Goal: Task Accomplishment & Management: Manage account settings

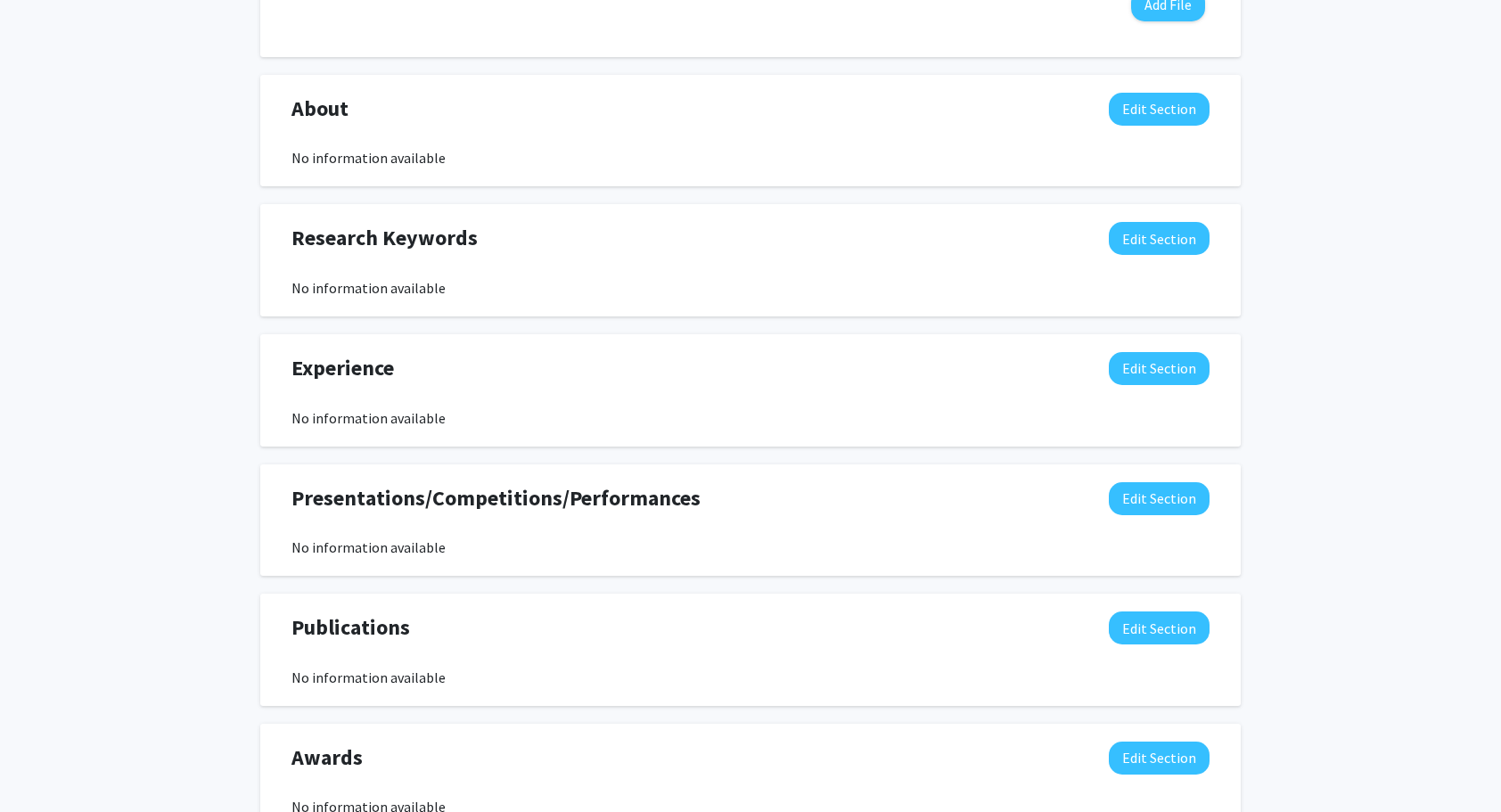
scroll to position [859, 0]
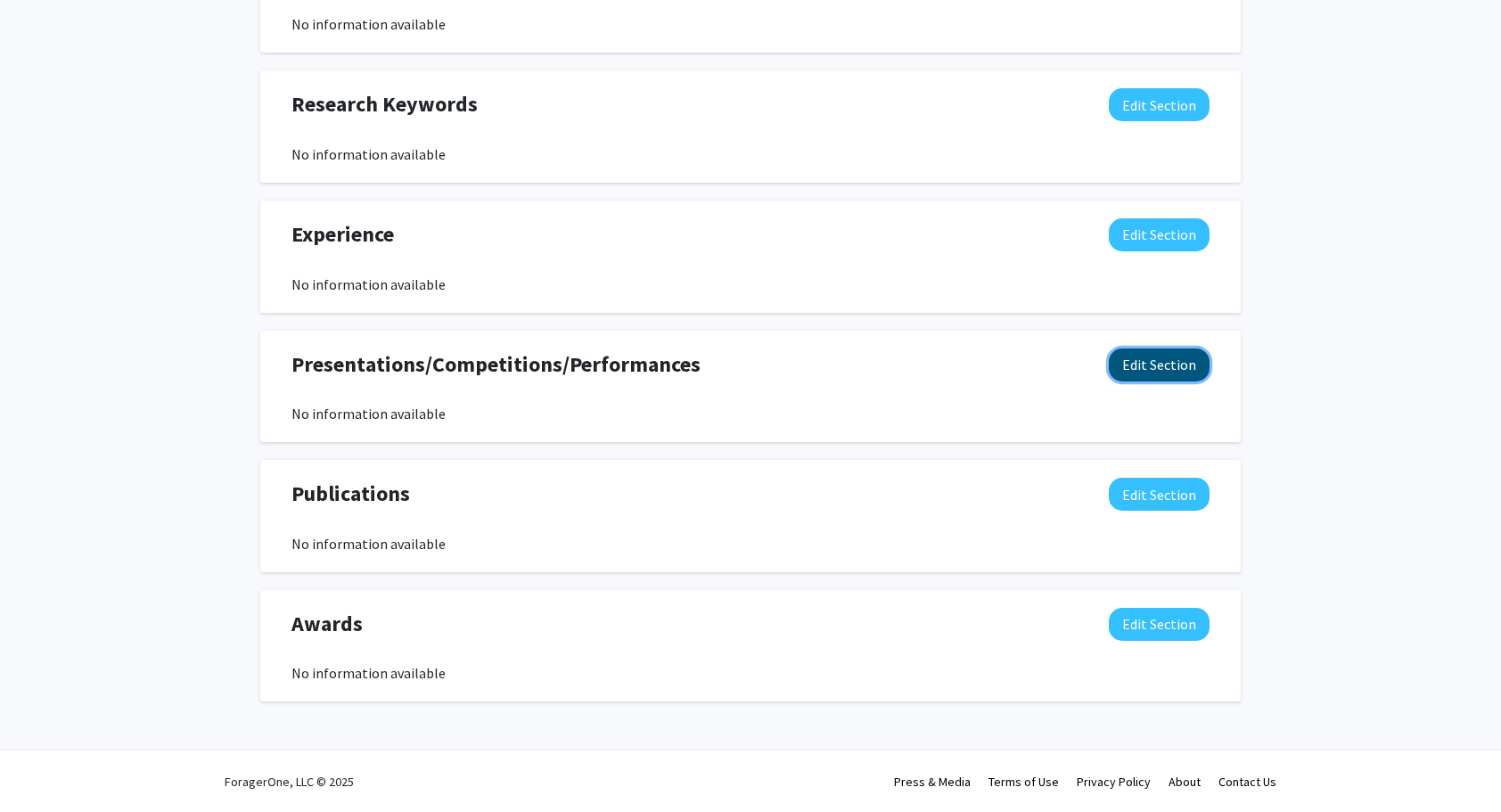
click at [1118, 361] on button "Edit Section" at bounding box center [1159, 365] width 101 height 33
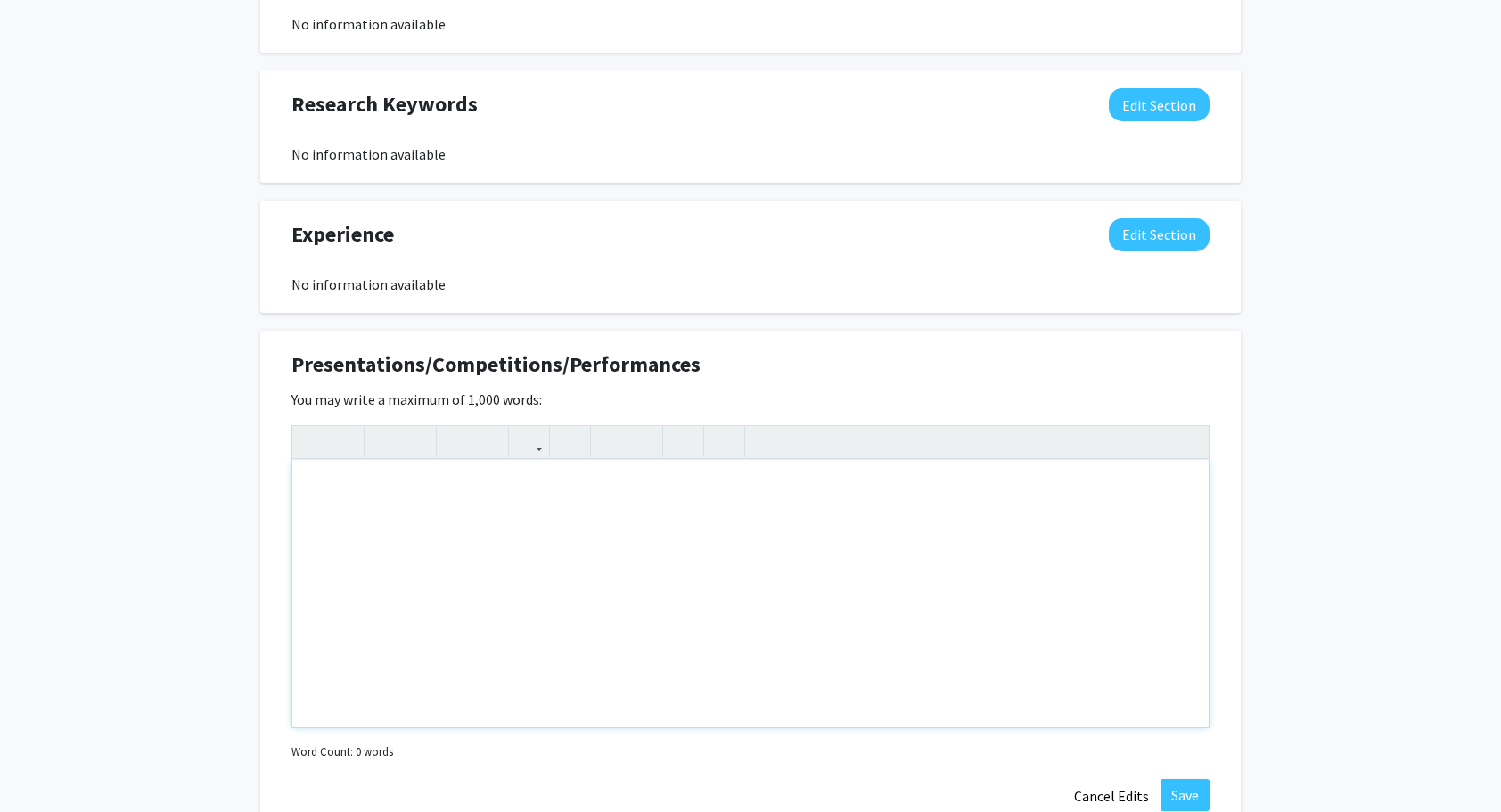
click at [453, 485] on div "Note to users with screen readers: Please deactivate our accessibility plugin f…" at bounding box center [750, 593] width 916 height 268
type textarea "A"
click at [417, 436] on icon "button" at bounding box center [416, 441] width 15 height 29
type textarea "[PERSON_NAME] by Heart&nbsp;"
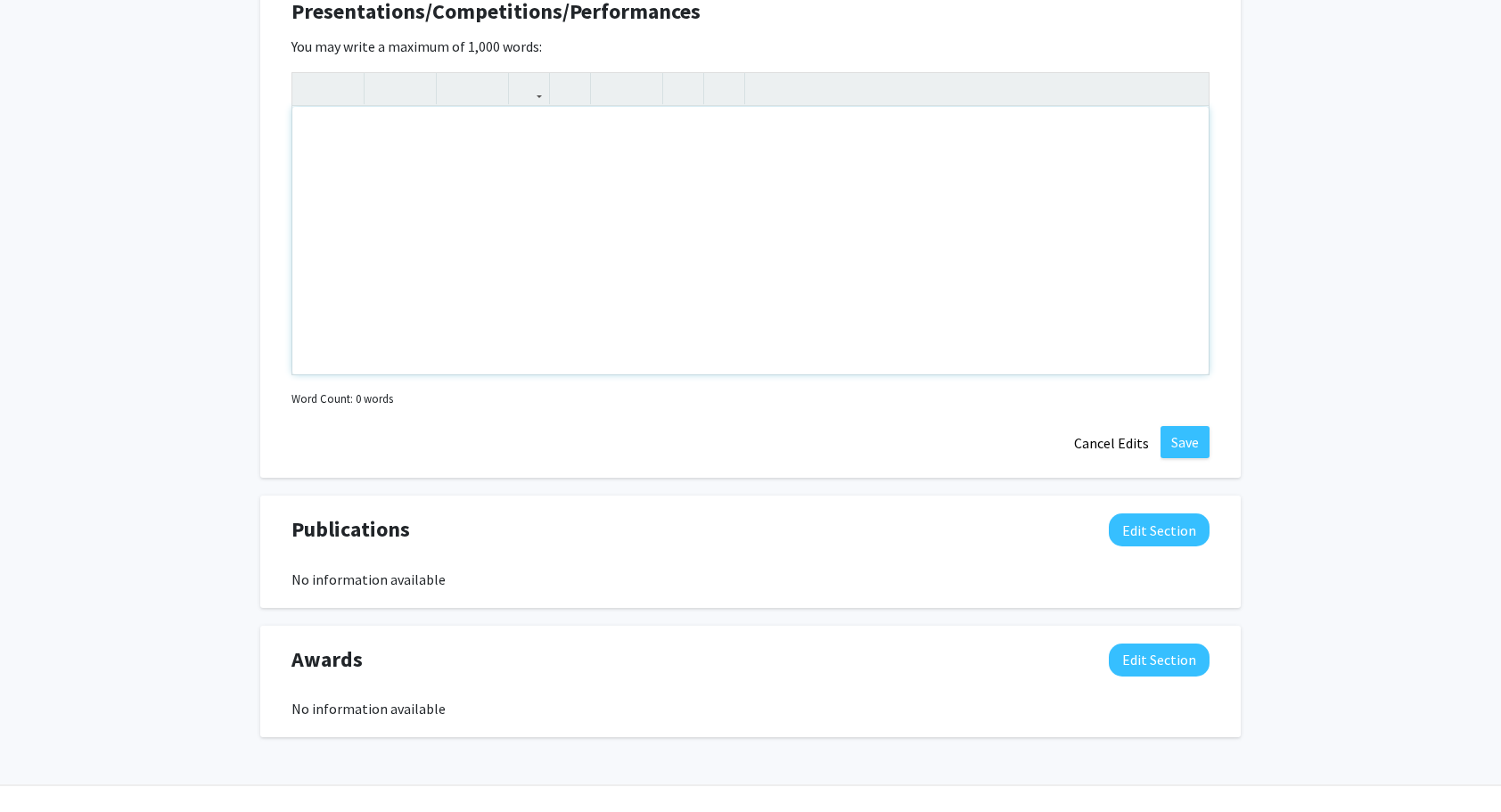
scroll to position [1212, 0]
click at [1098, 437] on button "Cancel Edits" at bounding box center [1112, 443] width 98 height 34
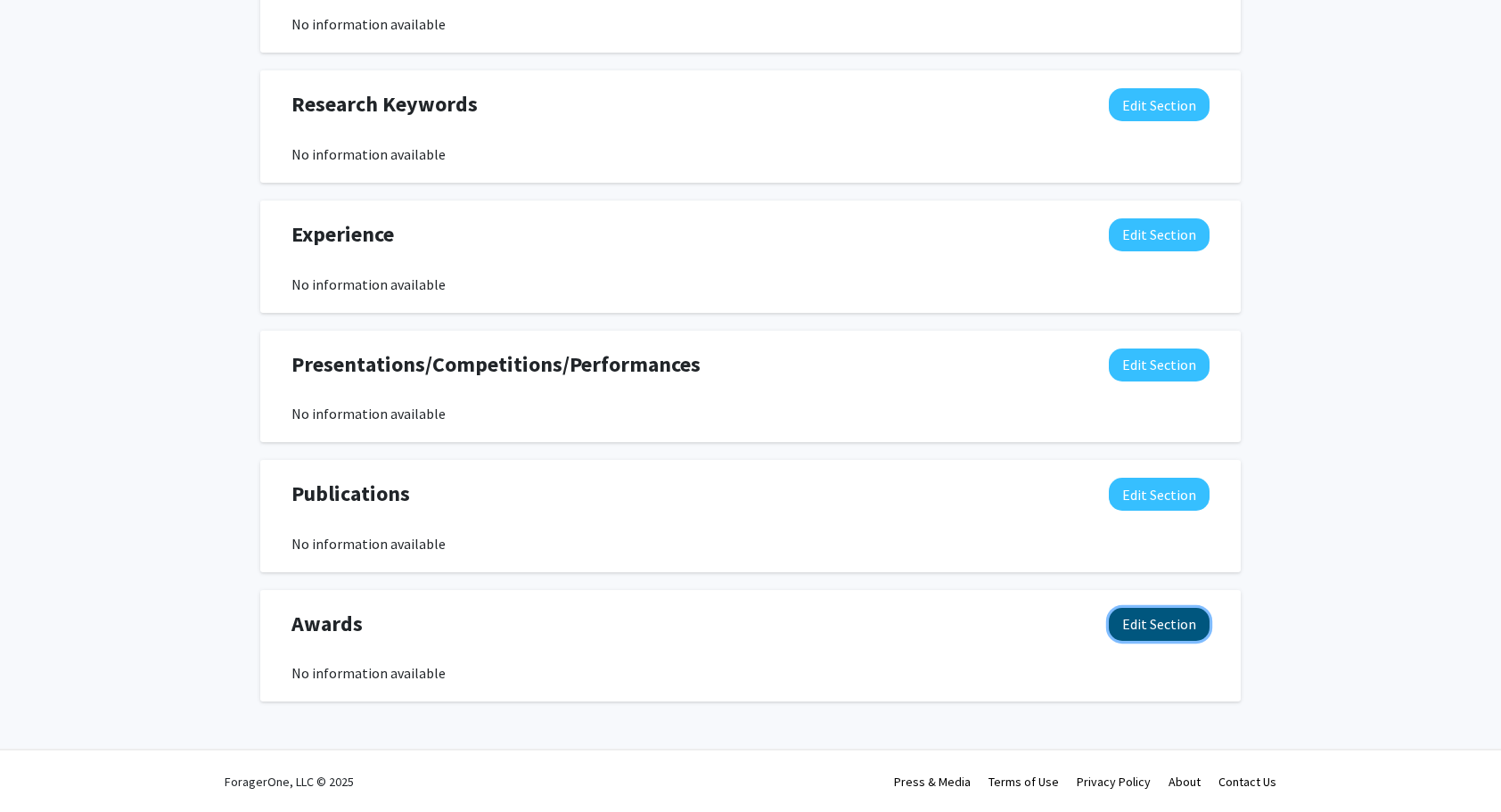
click at [1164, 629] on button "Edit Section" at bounding box center [1159, 624] width 101 height 33
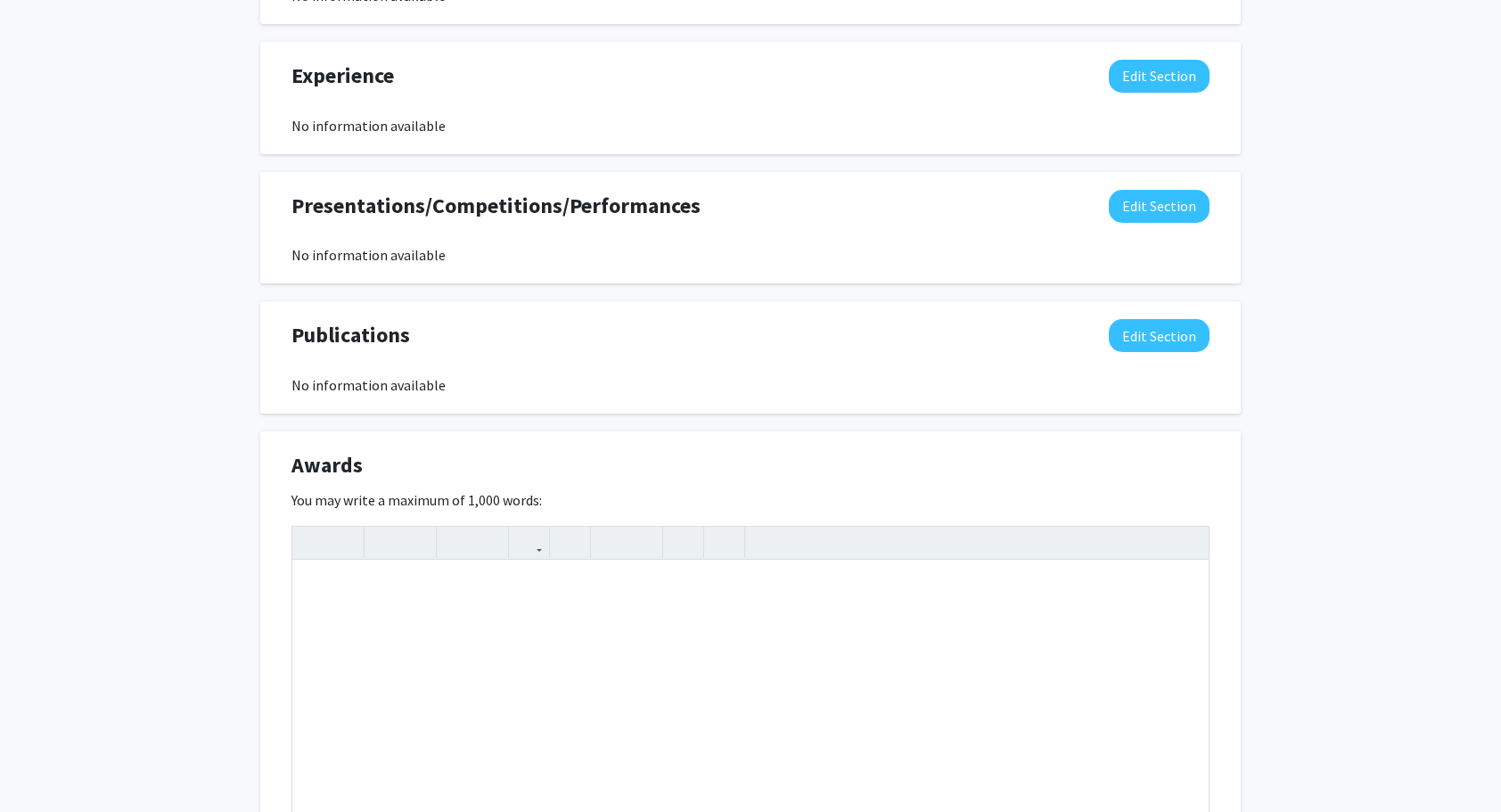
scroll to position [1023, 0]
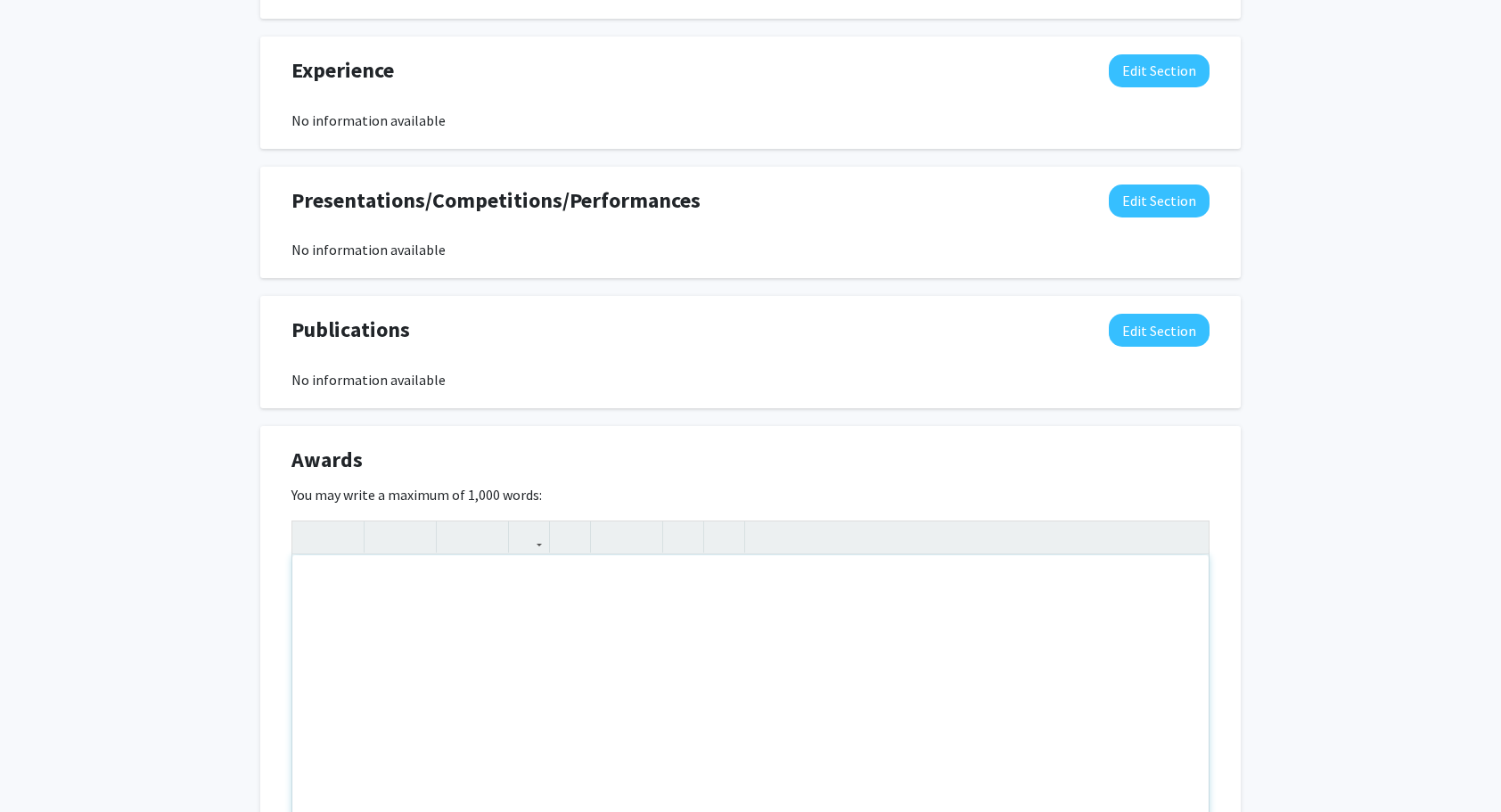
click at [559, 604] on div "Note to users with screen readers: Please deactivate our accessibility plugin f…" at bounding box center [750, 689] width 916 height 268
type textarea "Valedictorian, [PERSON_NAME][GEOGRAPHIC_DATA], Class of 2025"
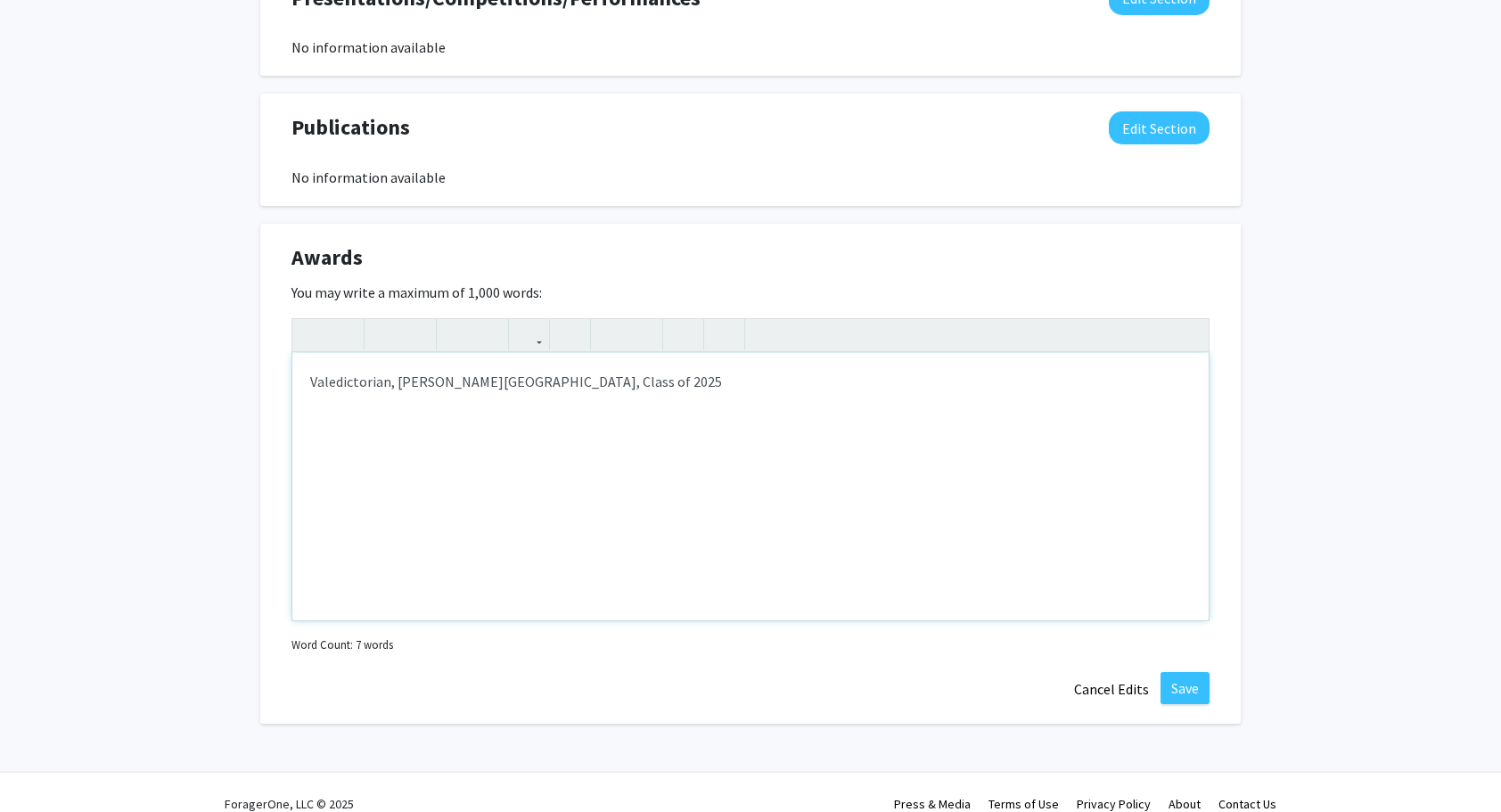
scroll to position [1228, 0]
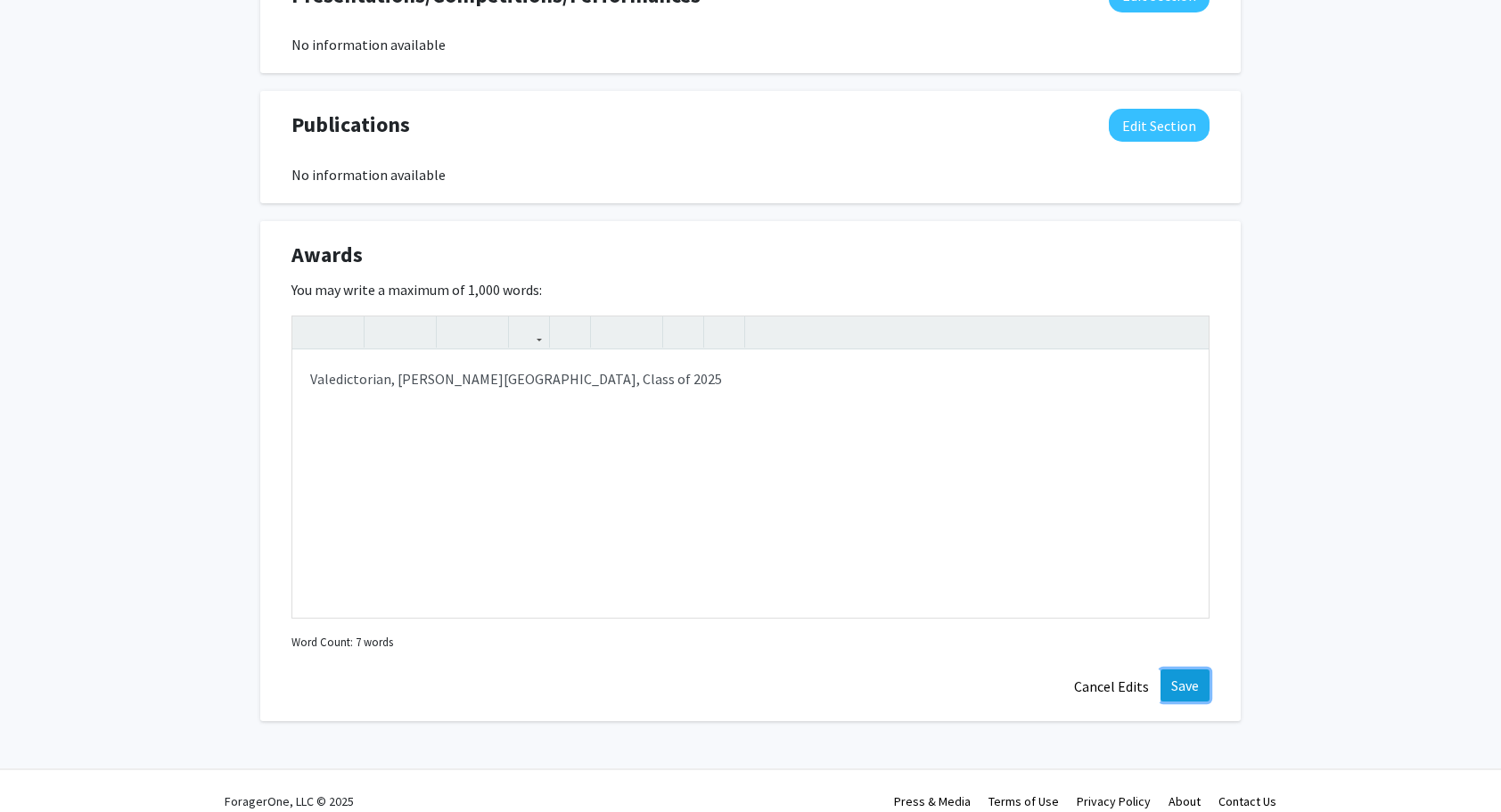
click at [1192, 686] on button "Save" at bounding box center [1185, 685] width 49 height 32
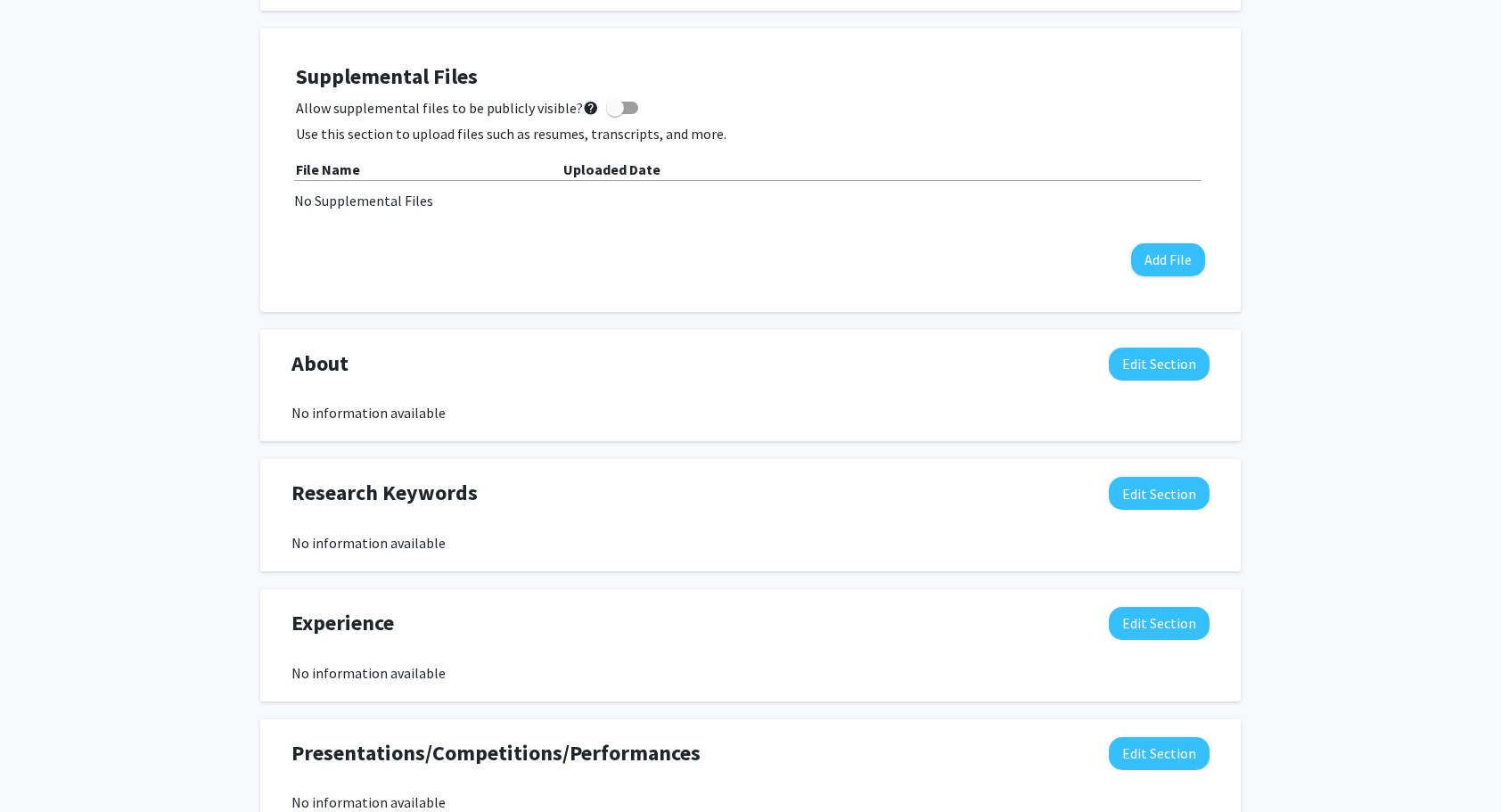
scroll to position [0, 0]
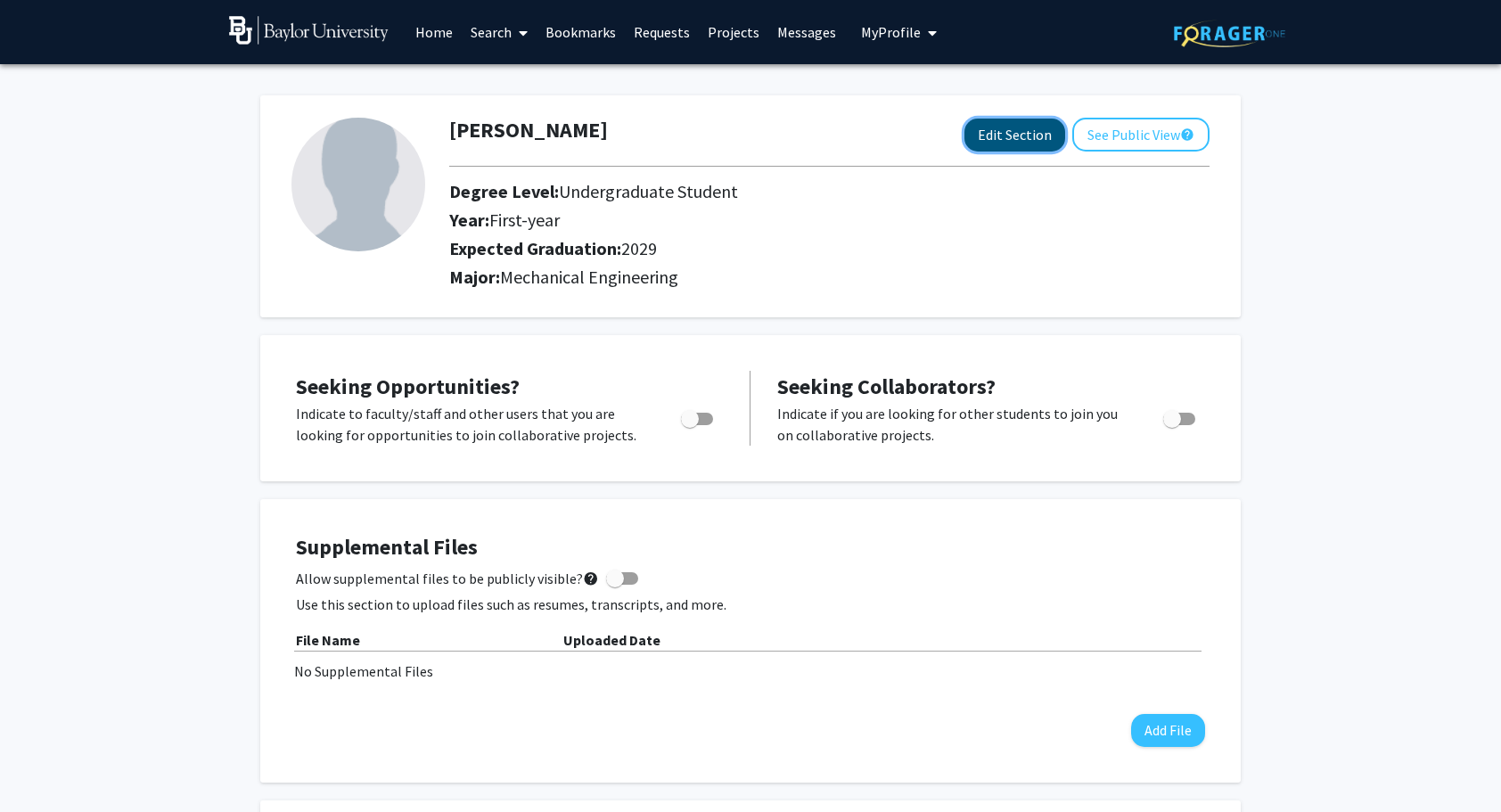
click at [1013, 128] on button "Edit Section" at bounding box center [1015, 135] width 101 height 33
select select "first-year"
select select "2029"
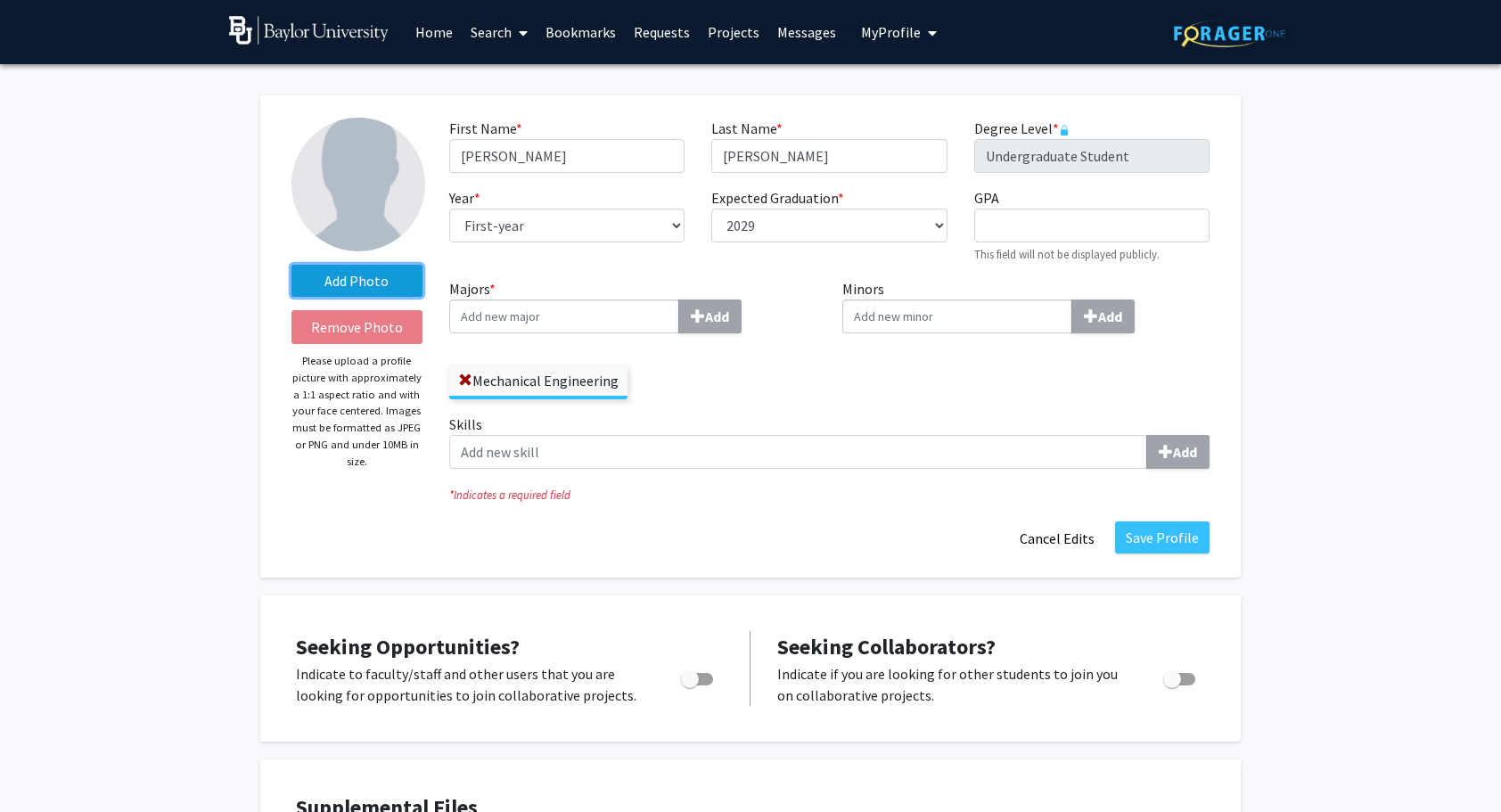
click at [380, 267] on label "Add Photo" at bounding box center [356, 281] width 131 height 32
click at [0, 0] on input "Add Photo" at bounding box center [0, 0] width 0 height 0
click at [400, 287] on label "Add Photo" at bounding box center [356, 281] width 131 height 32
click at [0, 0] on input "Add Photo" at bounding box center [0, 0] width 0 height 0
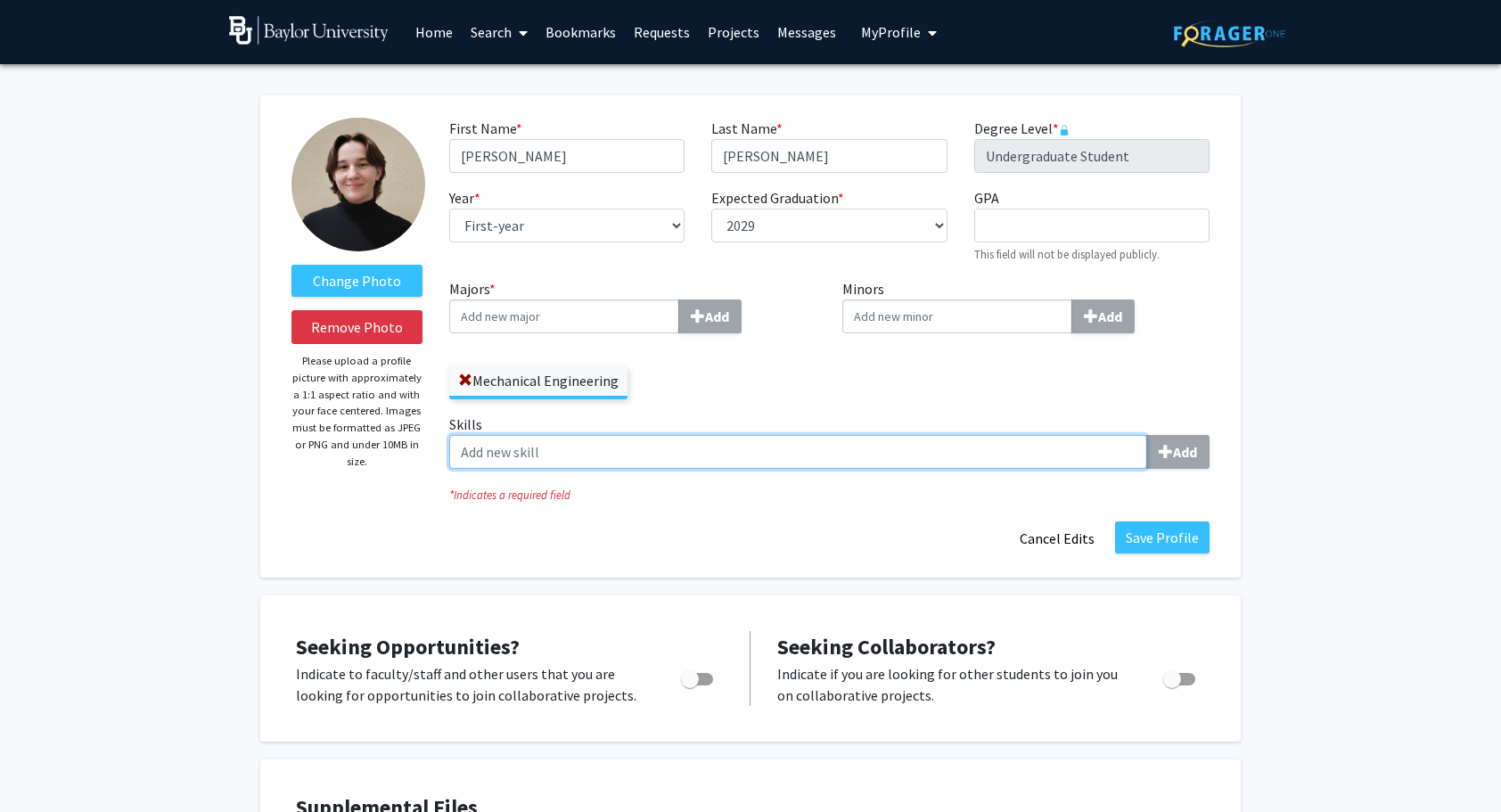
click at [628, 458] on input "Skills Add" at bounding box center [798, 452] width 698 height 34
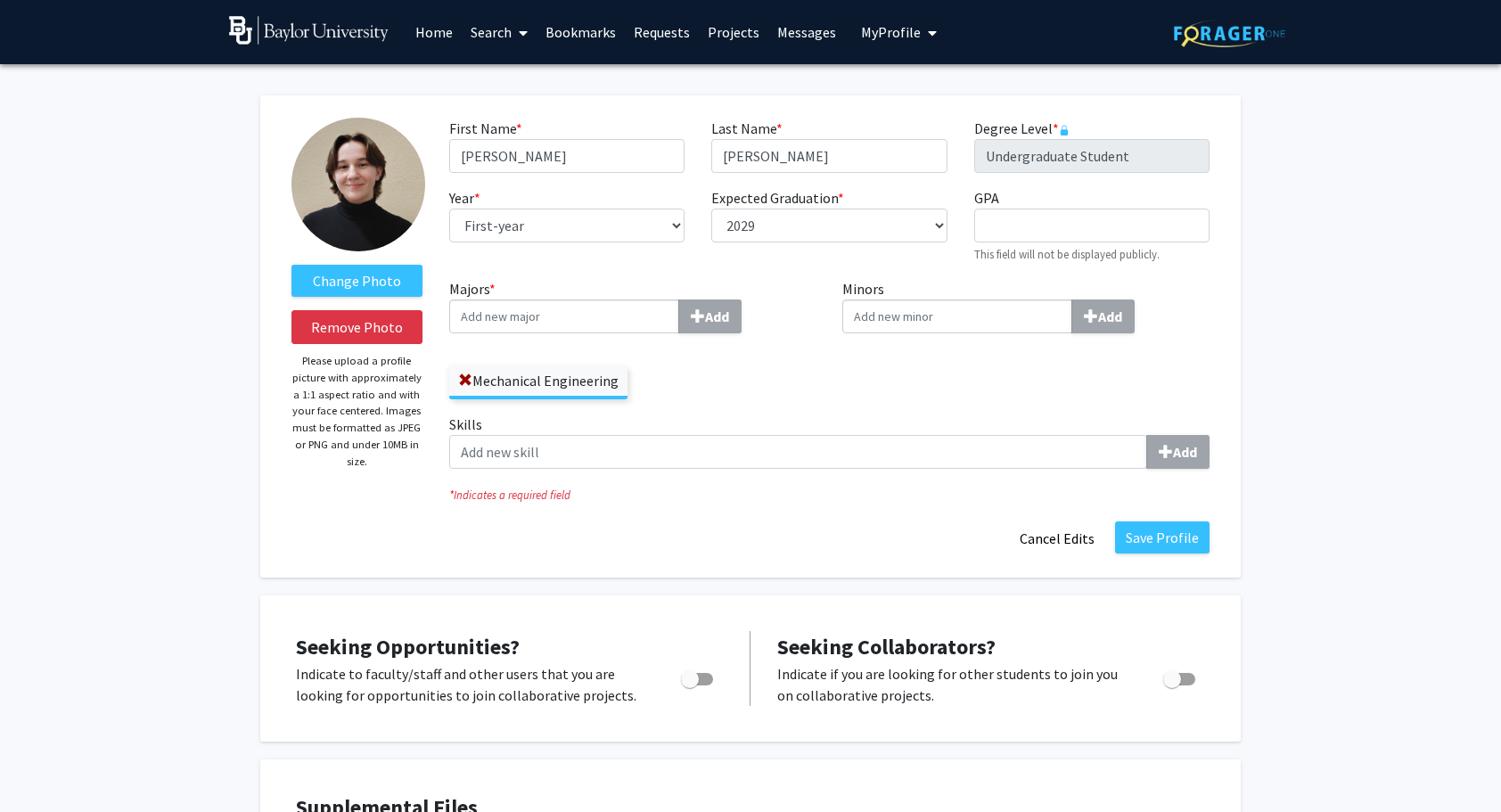
click at [686, 487] on icon "* Indicates a required field" at bounding box center [829, 495] width 760 height 17
click at [1148, 534] on button "Save Profile" at bounding box center [1162, 537] width 94 height 32
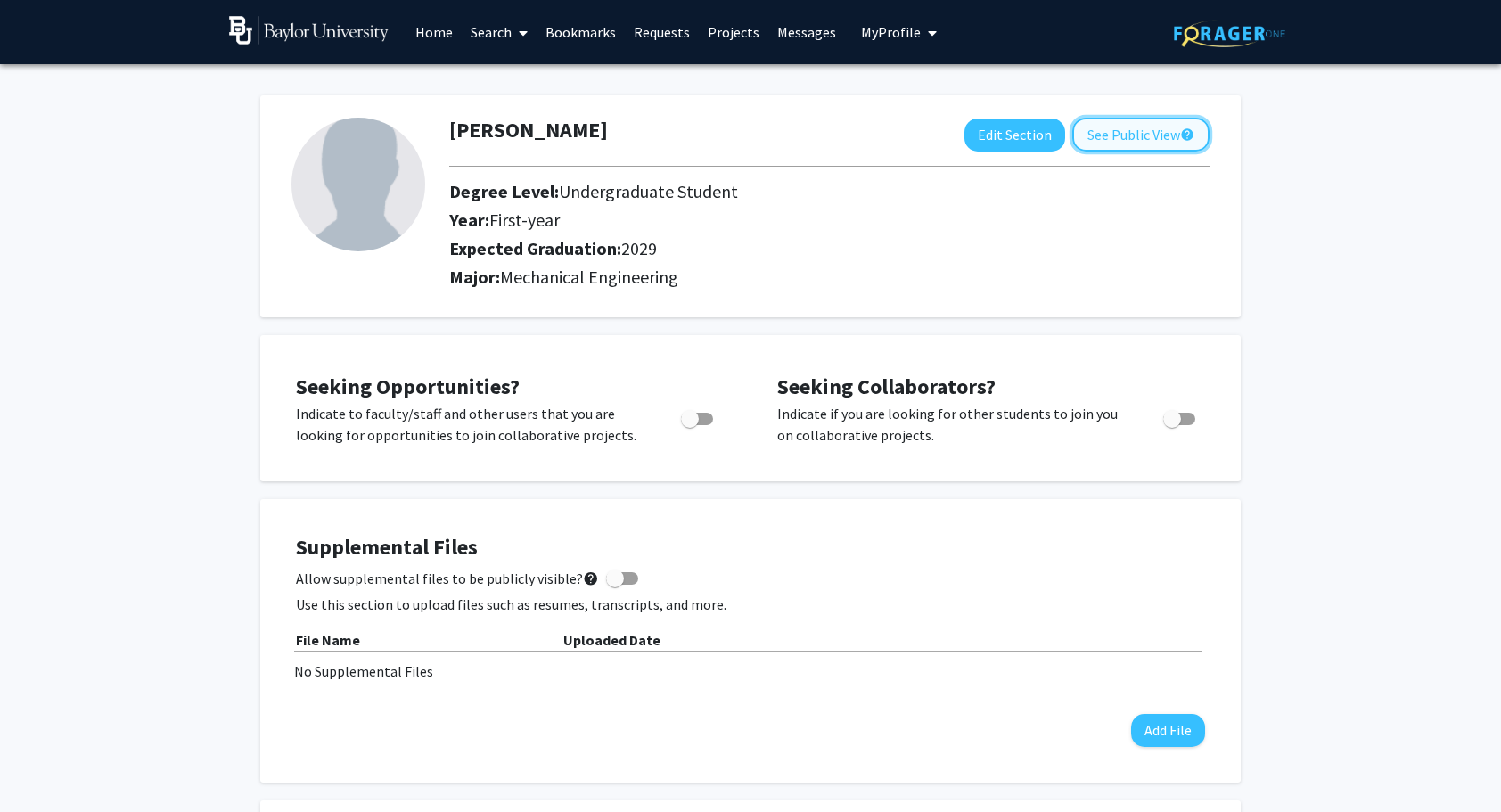
click at [1125, 145] on button "See Public View help" at bounding box center [1141, 135] width 138 height 34
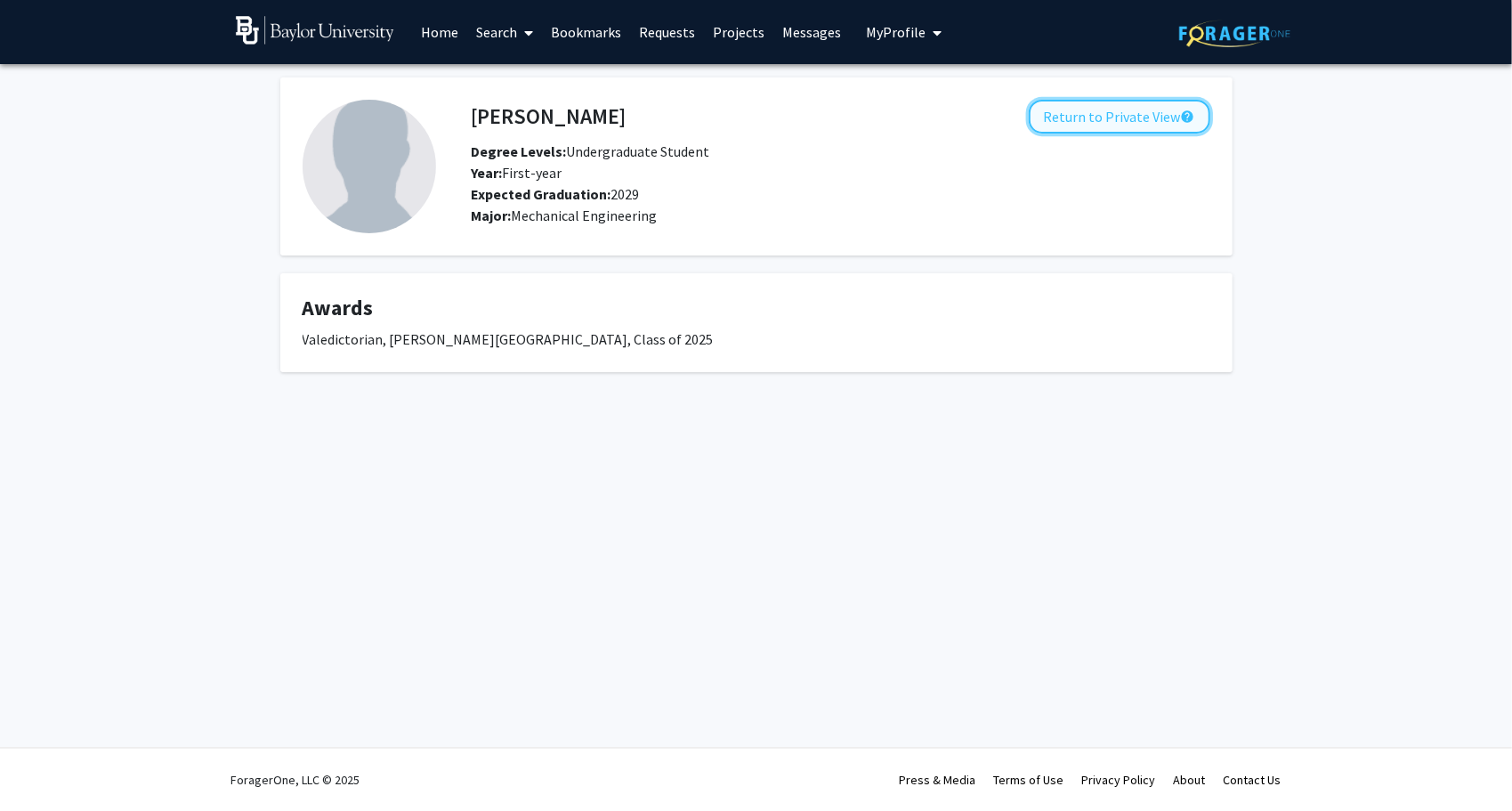
click at [1078, 114] on button "Return to Private View help" at bounding box center [1120, 117] width 182 height 34
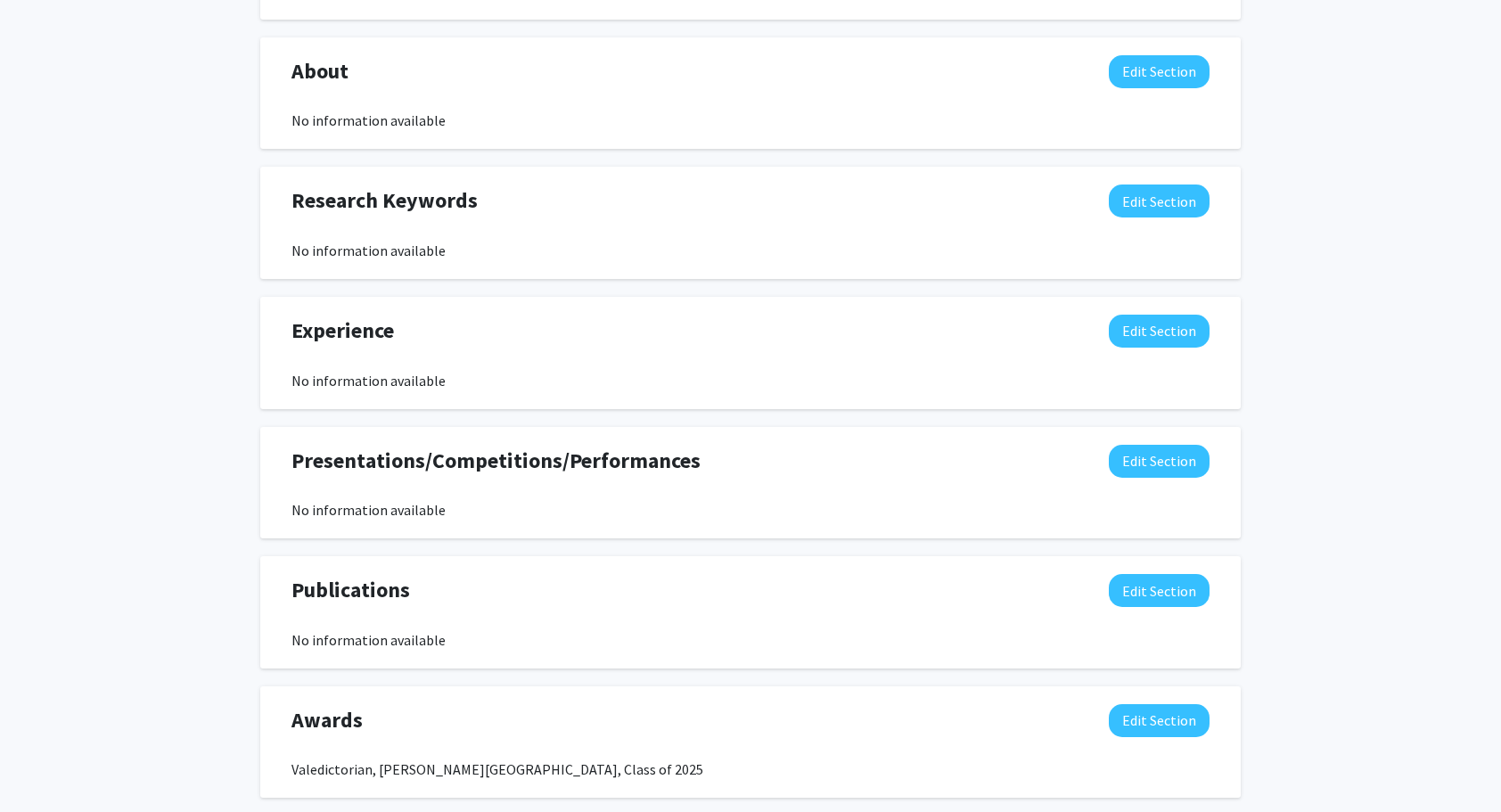
scroll to position [859, 0]
